Goal: Participate in discussion: Engage in conversation with other users on a specific topic

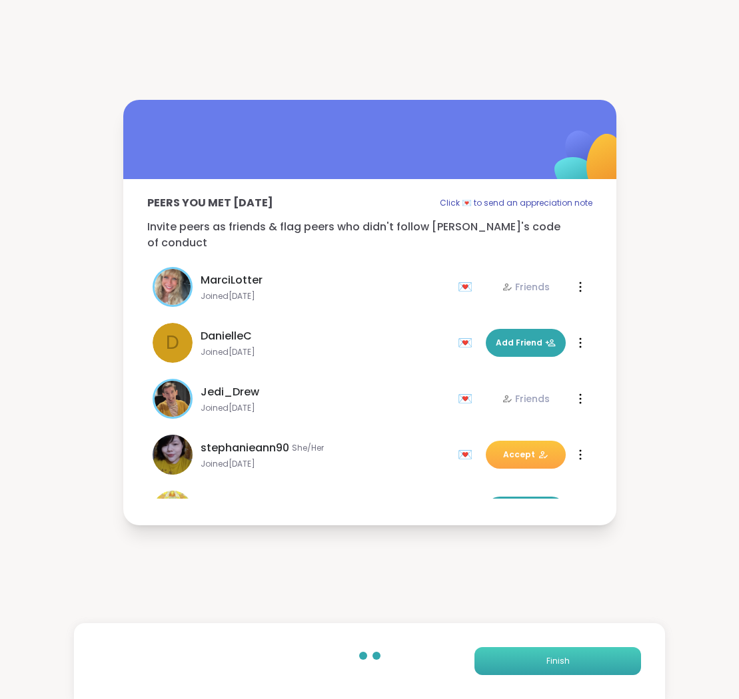
click at [558, 663] on span "Finish" at bounding box center [557, 661] width 23 height 12
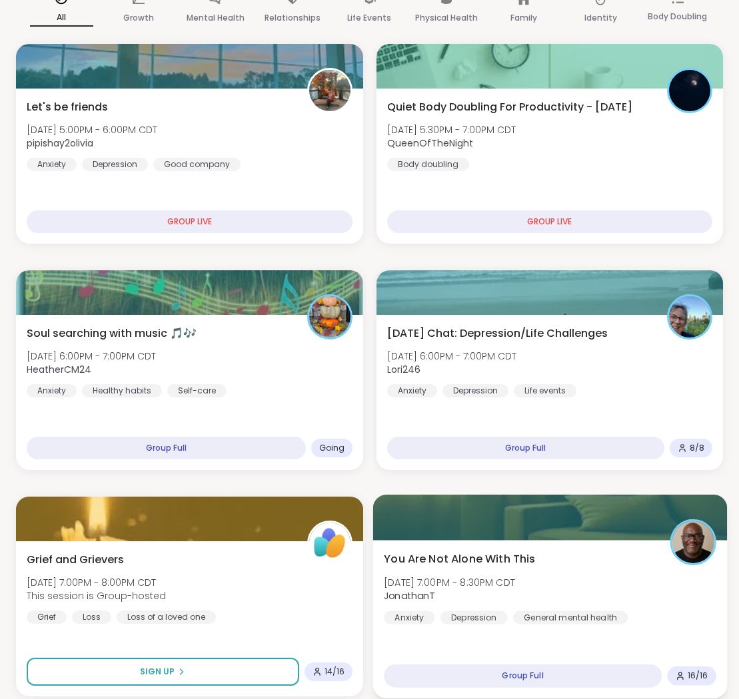
scroll to position [179, 0]
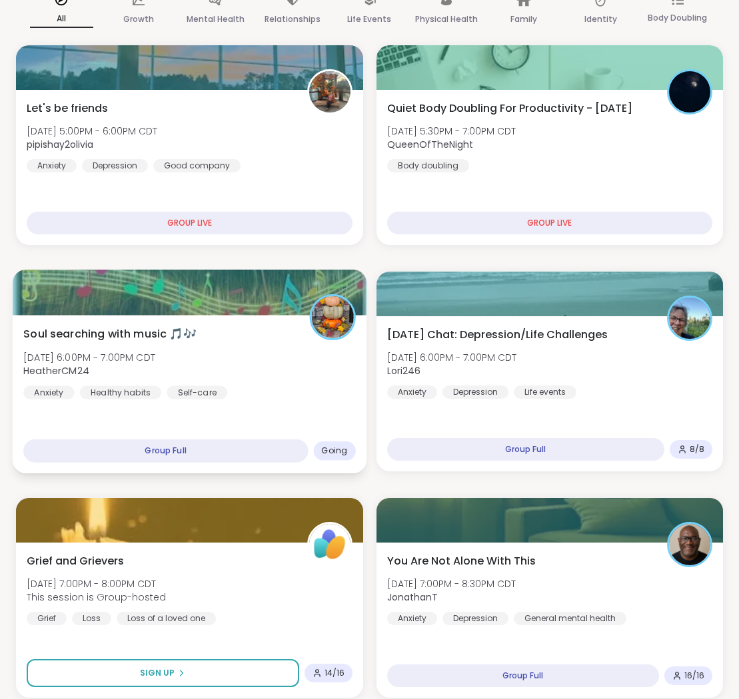
click at [259, 386] on div "Soul searching with music 🎵🎶 [DATE] 6:00PM - 7:00PM CDT HeatherCM24 Anxiety Hea…" at bounding box center [189, 362] width 332 height 73
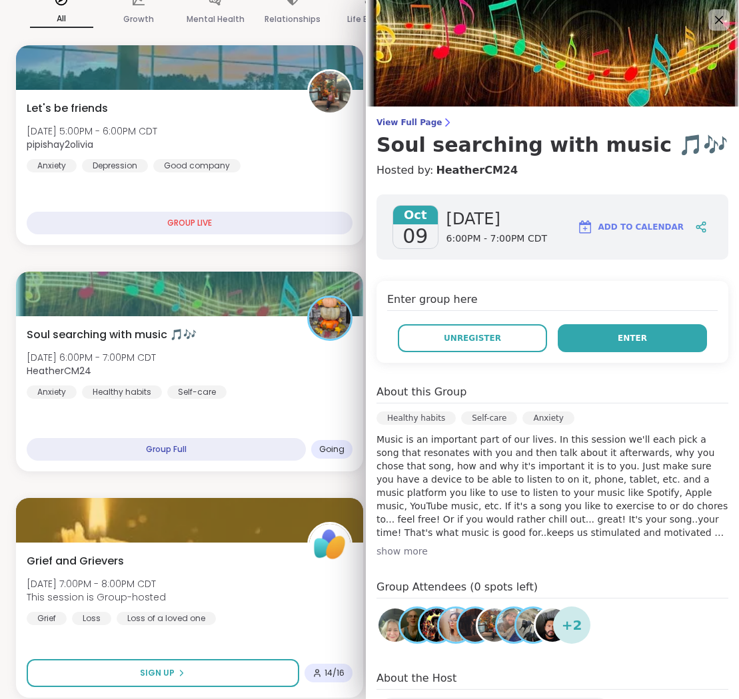
scroll to position [211, 0]
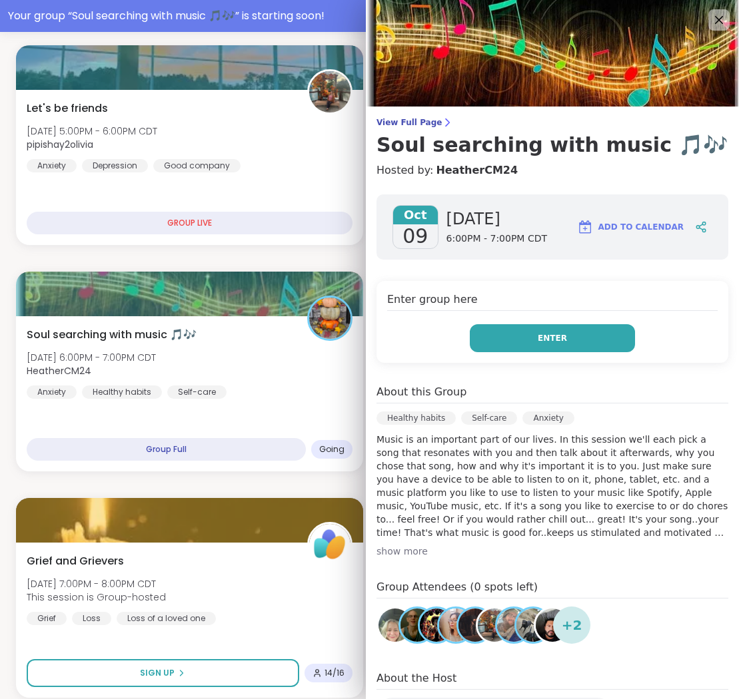
click at [555, 346] on button "Enter" at bounding box center [552, 338] width 165 height 28
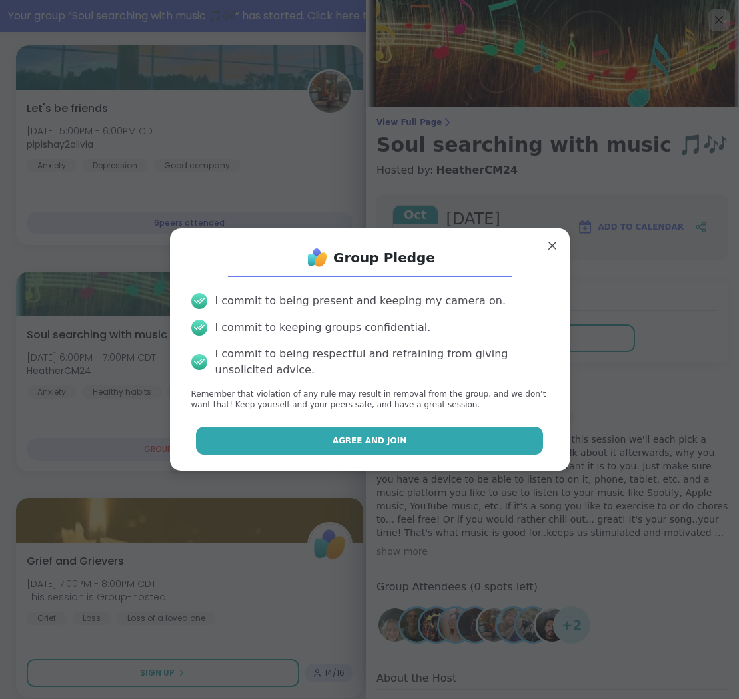
click at [476, 436] on button "Agree and Join" at bounding box center [369, 441] width 347 height 28
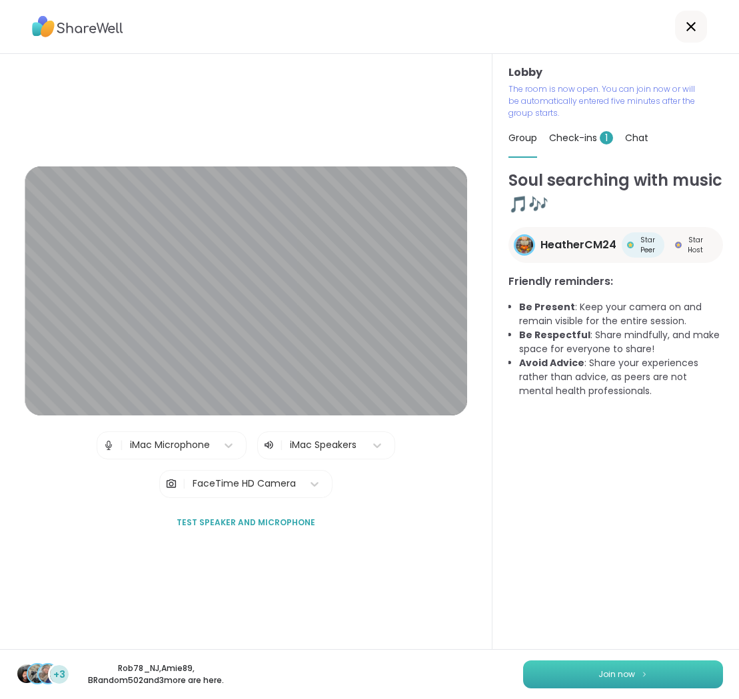
click at [616, 675] on span "Join now" at bounding box center [616, 675] width 37 height 12
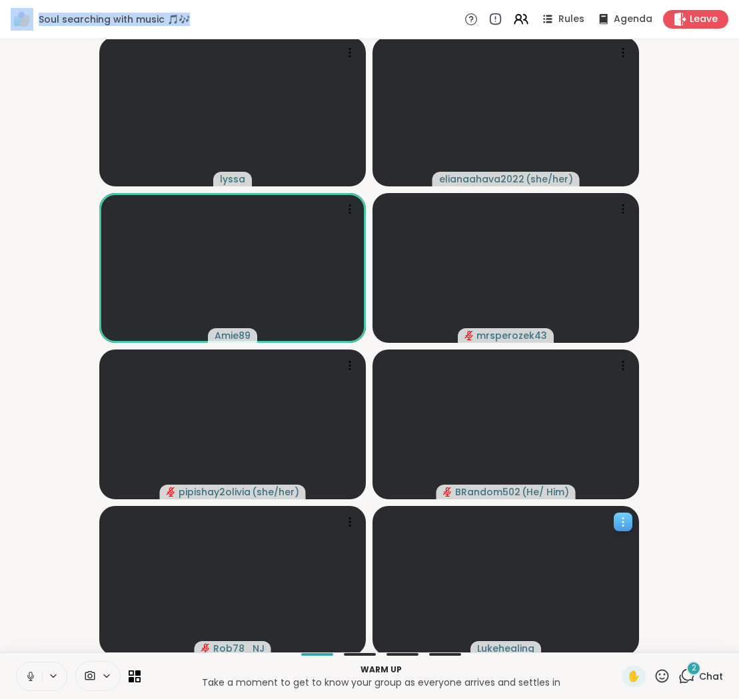
drag, startPoint x: 601, startPoint y: 579, endPoint x: 901, endPoint y: -41, distance: 688.3
click at [639, 506] on div "Lukehealing" at bounding box center [505, 581] width 266 height 150
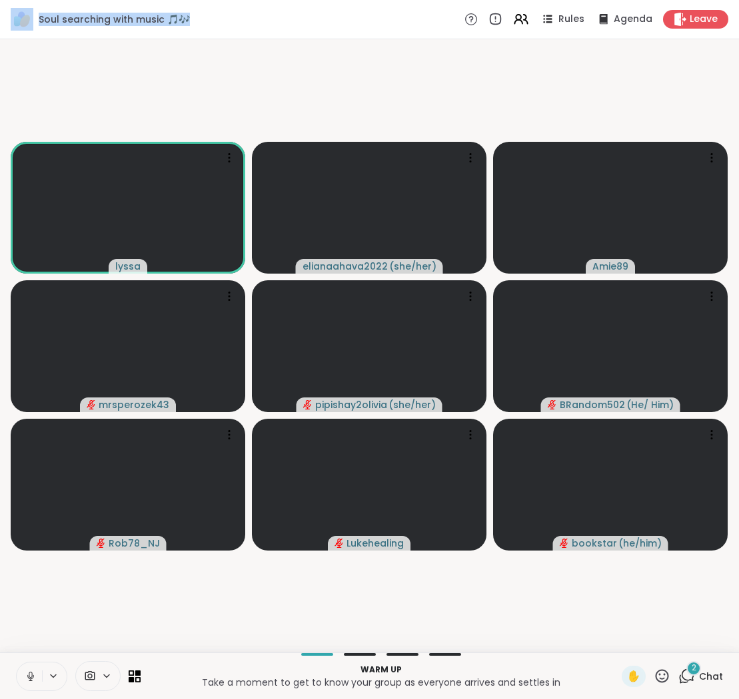
click at [36, 681] on icon at bounding box center [31, 677] width 12 height 12
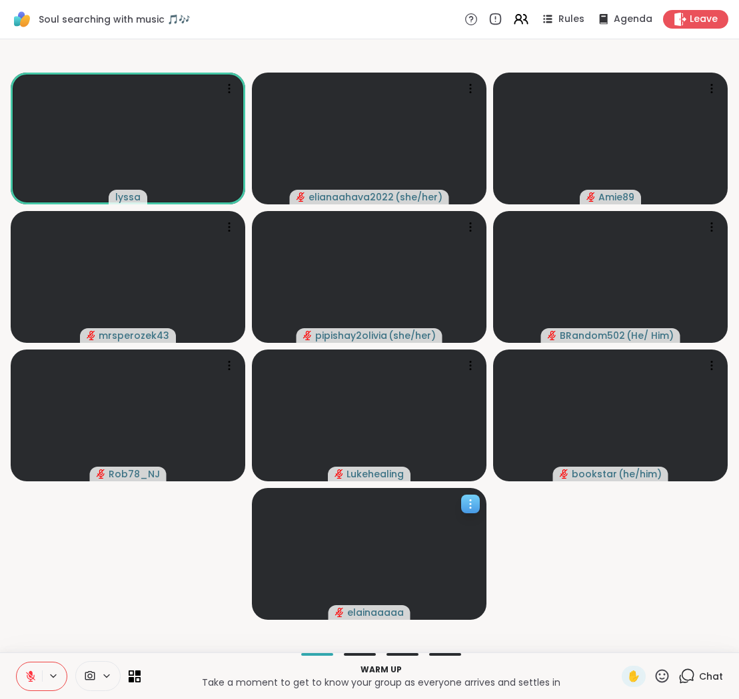
drag, startPoint x: 296, startPoint y: 523, endPoint x: 288, endPoint y: 522, distance: 7.4
click at [288, 522] on div at bounding box center [369, 554] width 234 height 132
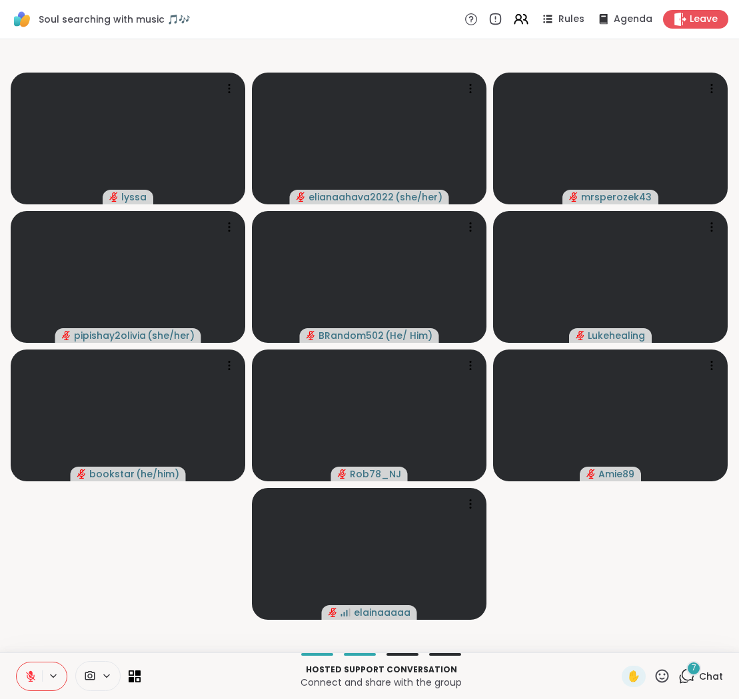
click at [26, 665] on button at bounding box center [29, 677] width 25 height 28
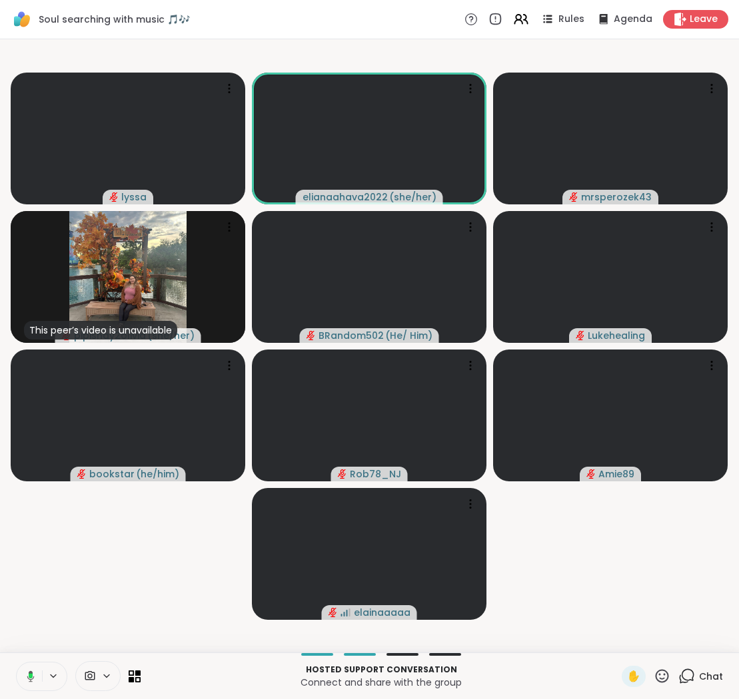
click at [33, 671] on icon at bounding box center [29, 677] width 12 height 12
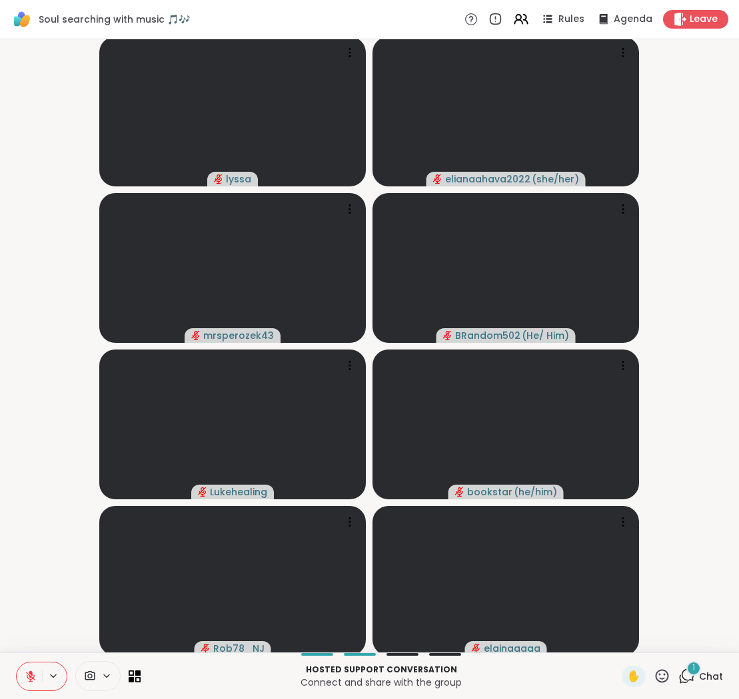
click at [35, 669] on button at bounding box center [29, 677] width 25 height 28
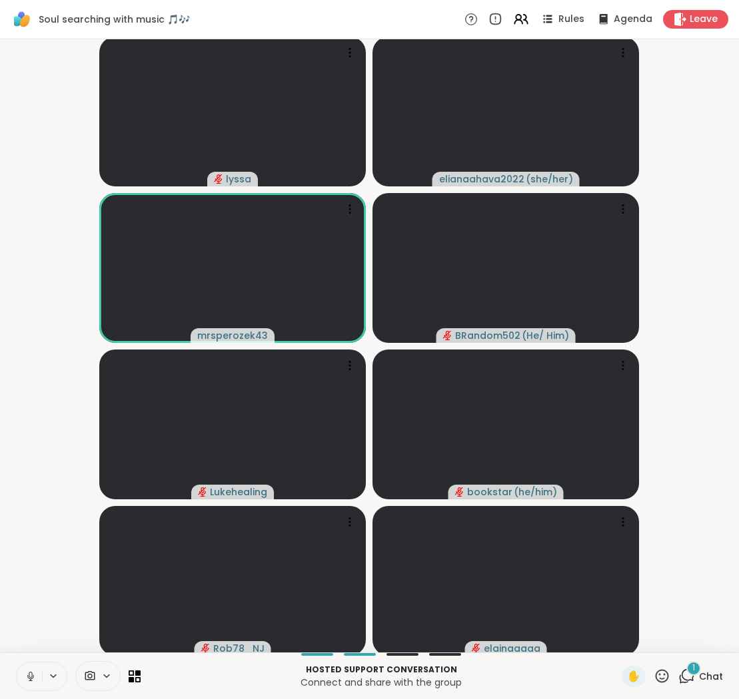
click at [23, 671] on button at bounding box center [29, 677] width 25 height 28
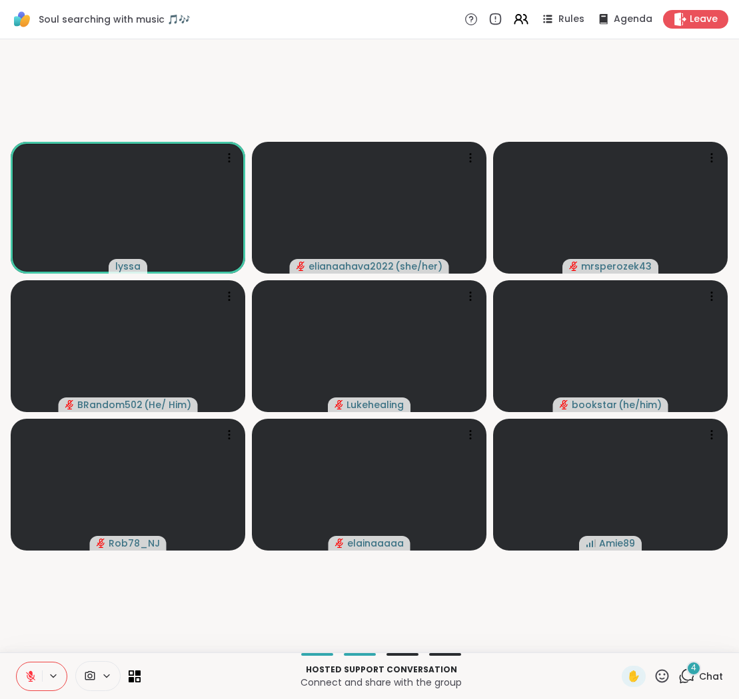
click at [33, 679] on icon at bounding box center [31, 677] width 12 height 12
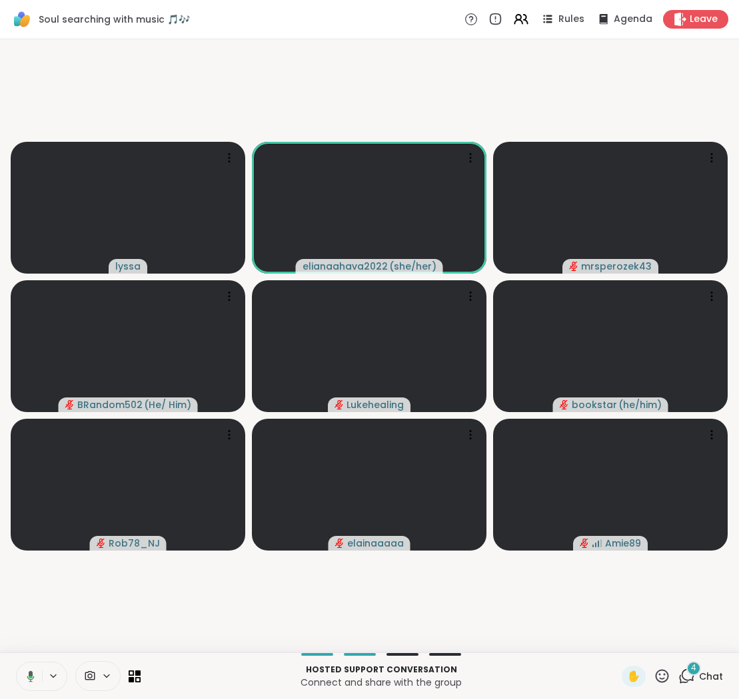
click at [31, 679] on icon at bounding box center [29, 677] width 12 height 12
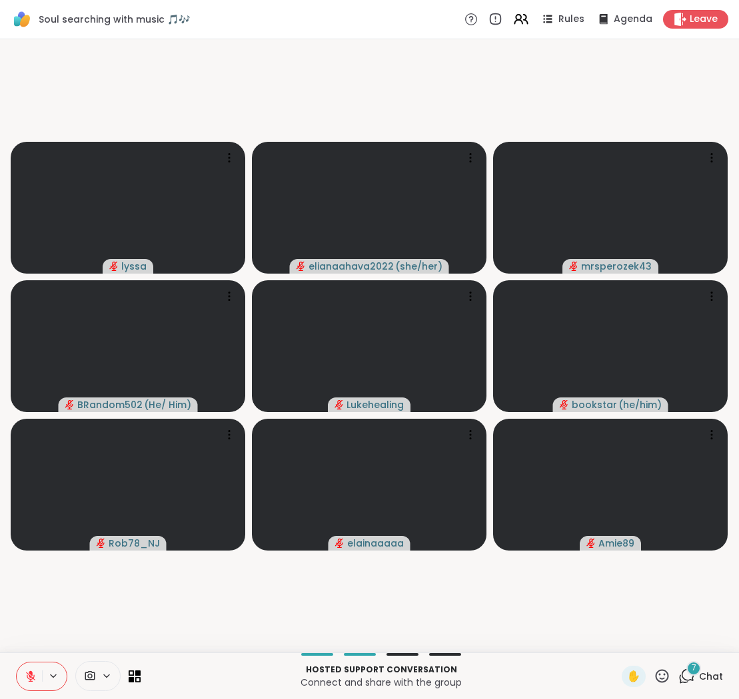
click at [23, 681] on button at bounding box center [29, 677] width 25 height 28
click at [43, 681] on button at bounding box center [54, 676] width 25 height 11
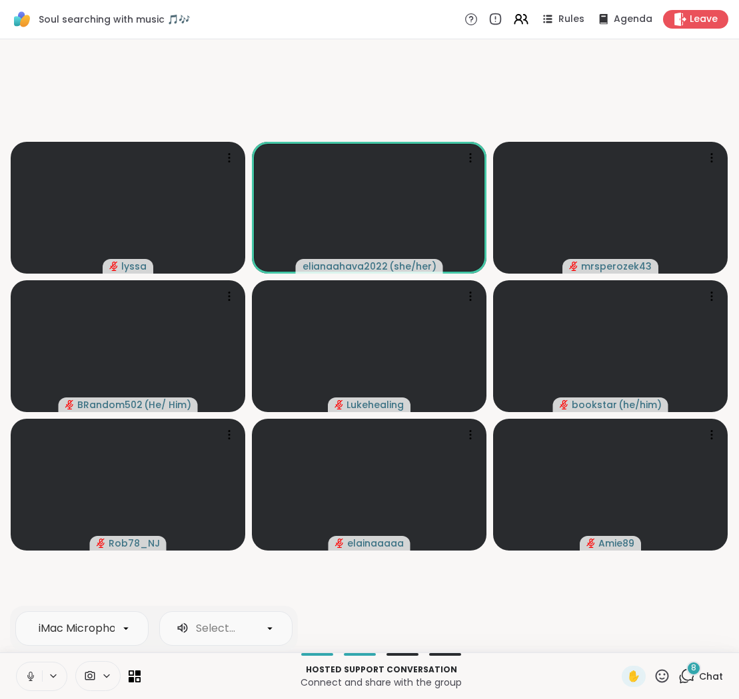
click at [30, 683] on button at bounding box center [29, 677] width 25 height 28
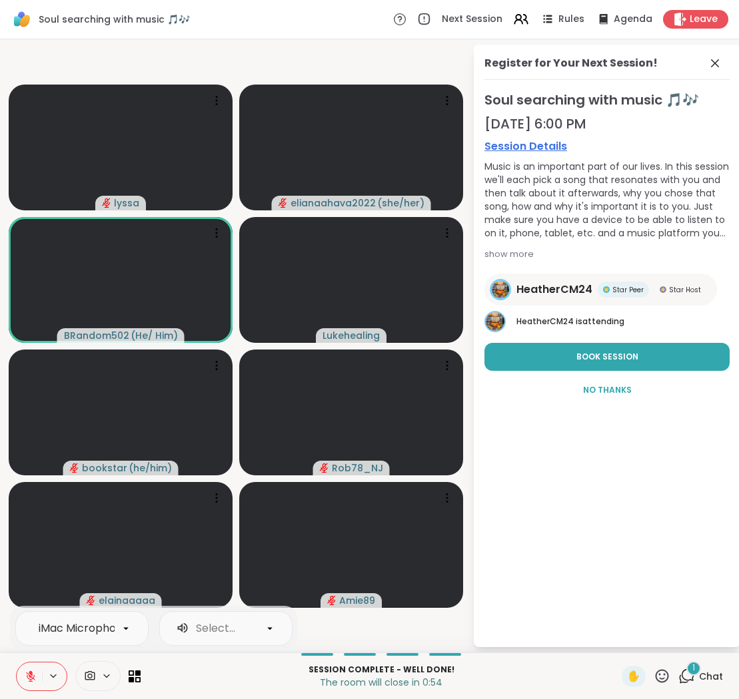
click at [38, 672] on button at bounding box center [29, 677] width 25 height 28
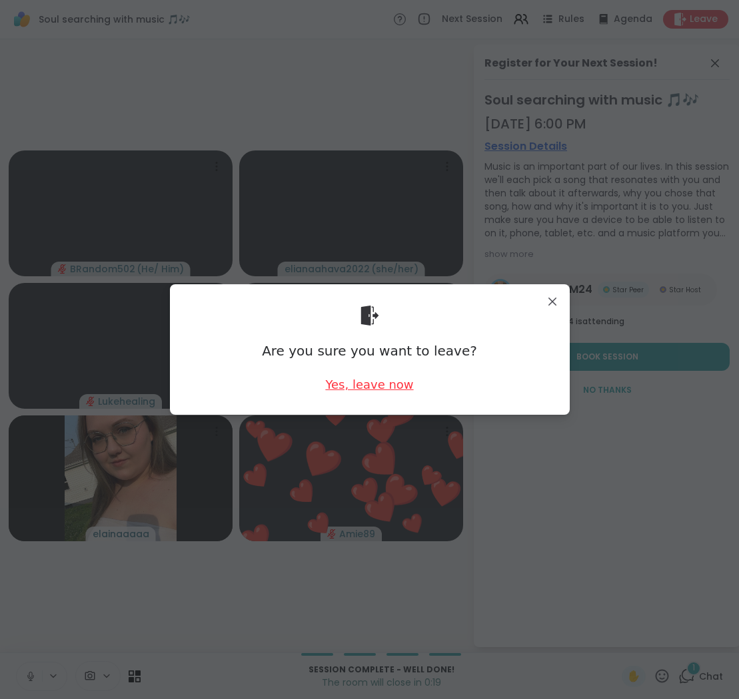
click at [364, 382] on div "Yes, leave now" at bounding box center [369, 384] width 88 height 17
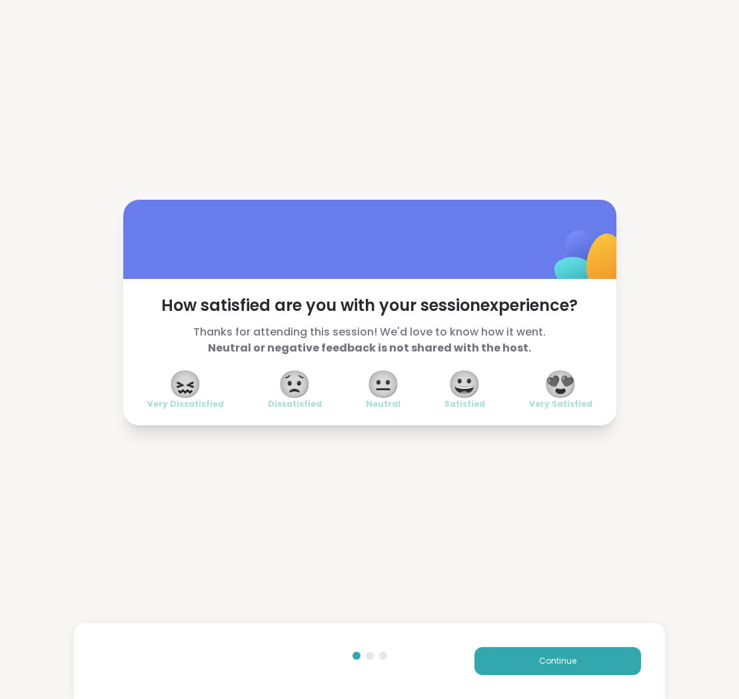
click at [567, 384] on span "😍" at bounding box center [559, 384] width 33 height 24
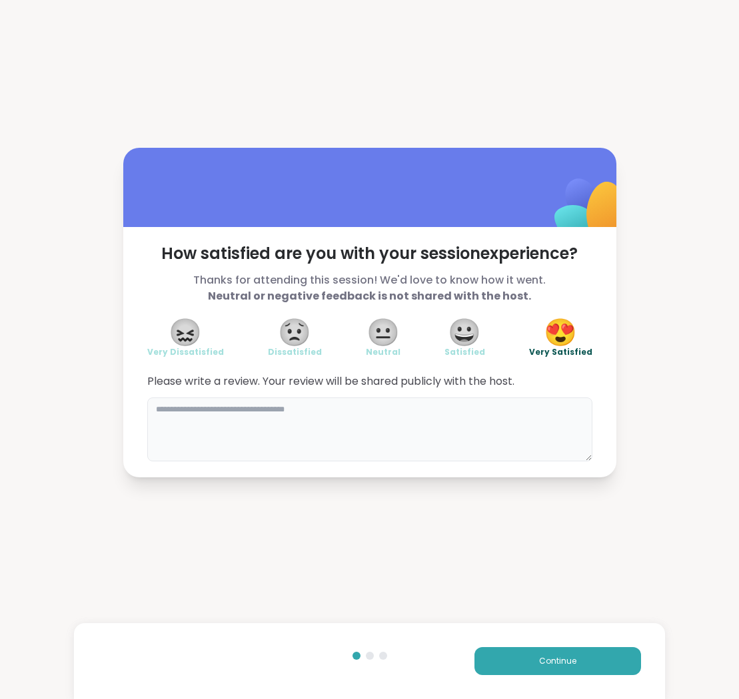
click at [537, 418] on textarea at bounding box center [369, 430] width 445 height 64
type textarea "**********"
click at [564, 665] on span "Continue" at bounding box center [557, 661] width 37 height 12
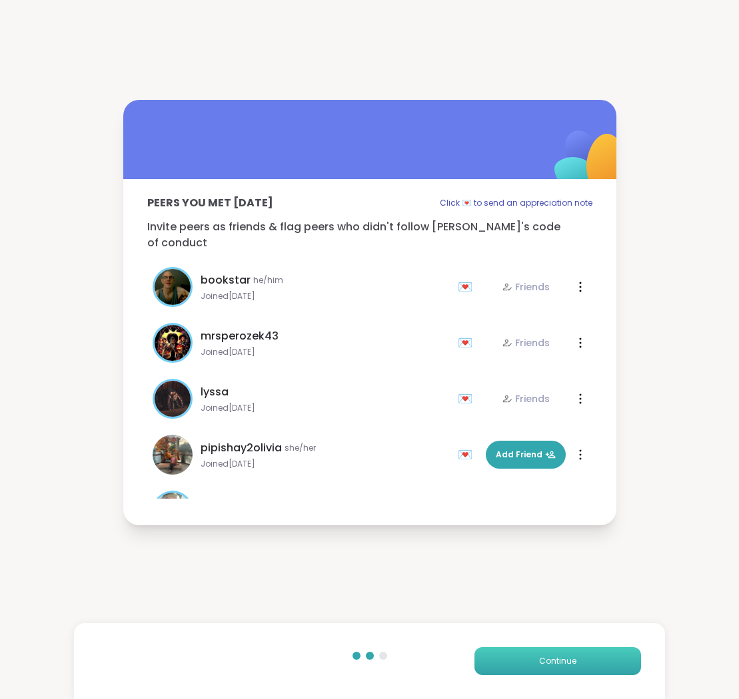
click at [564, 665] on span "Continue" at bounding box center [557, 661] width 37 height 12
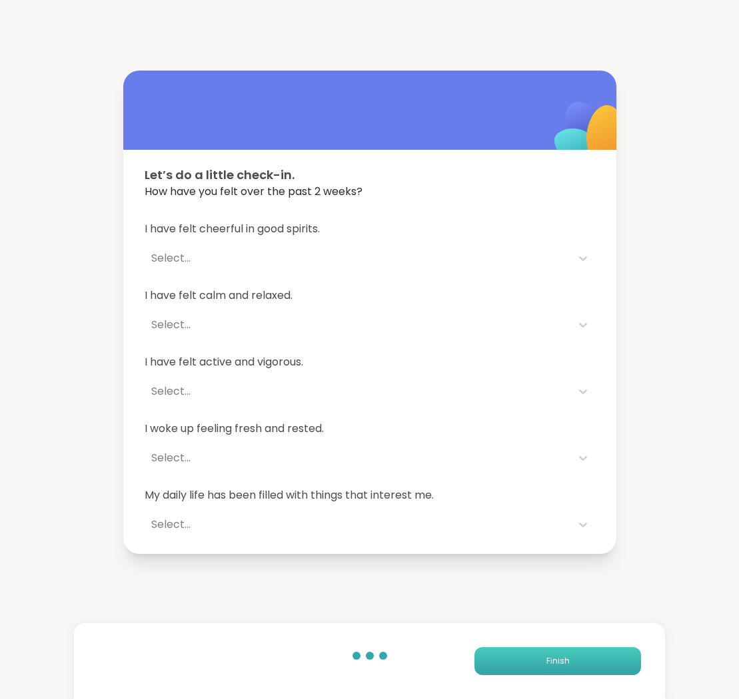
click at [564, 665] on span "Finish" at bounding box center [557, 661] width 23 height 12
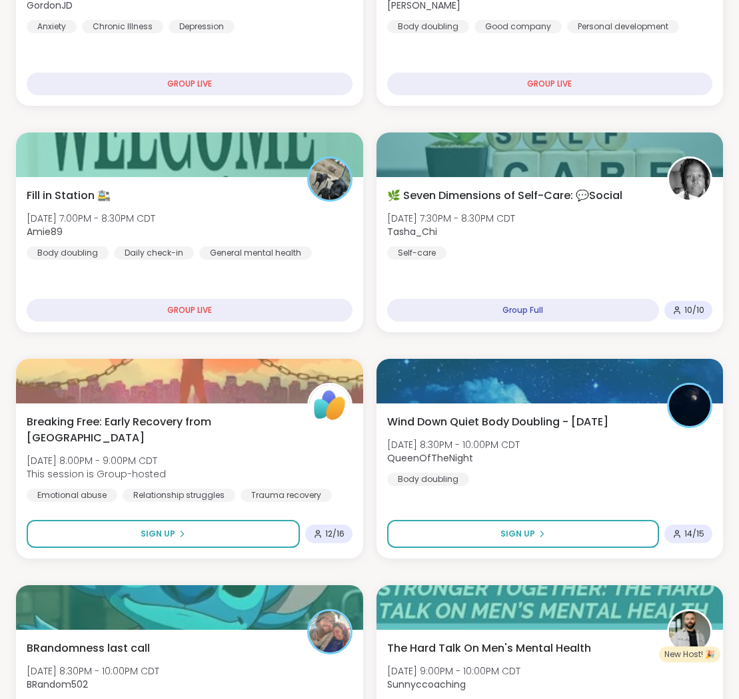
scroll to position [547, 0]
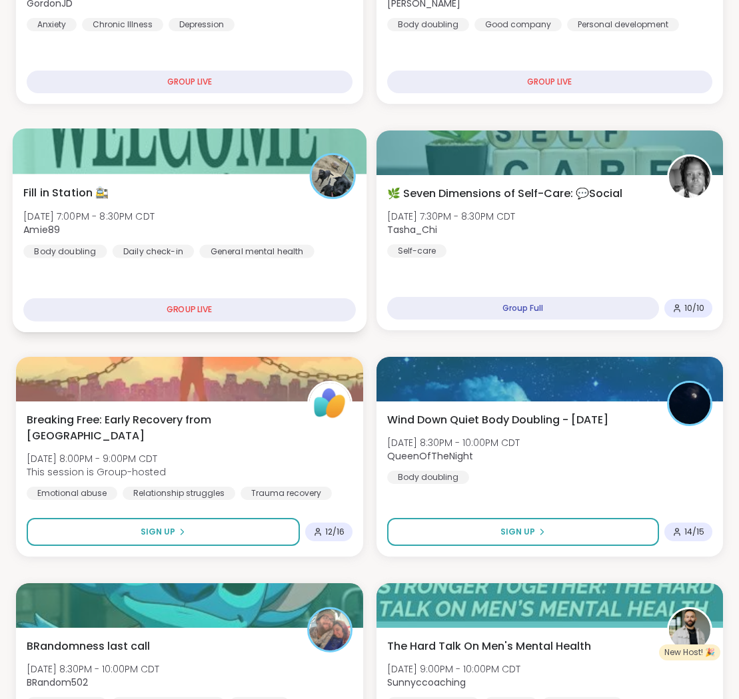
click at [310, 278] on div "Fill in Station 🚉 [DATE] 7:00PM - 8:30PM CDT Amie89 Body doubling Daily check-i…" at bounding box center [190, 253] width 354 height 159
